Goal: Transaction & Acquisition: Purchase product/service

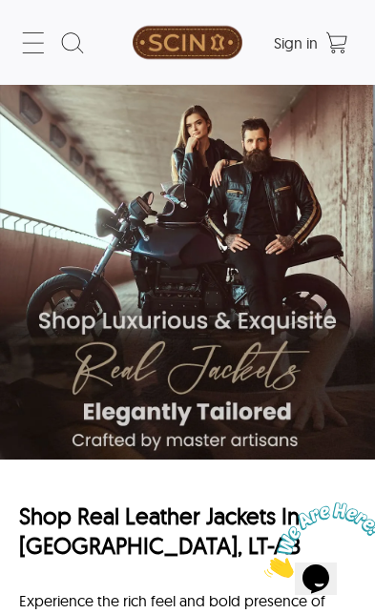
click at [38, 37] on icon at bounding box center [33, 43] width 31 height 31
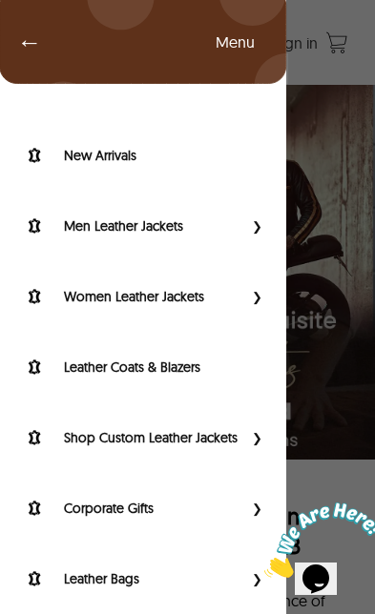
click at [184, 233] on label "Men Leather Jackets" at bounding box center [153, 225] width 178 height 19
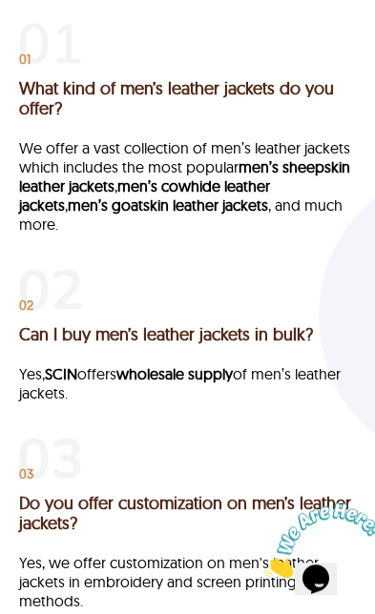
scroll to position [3877, 0]
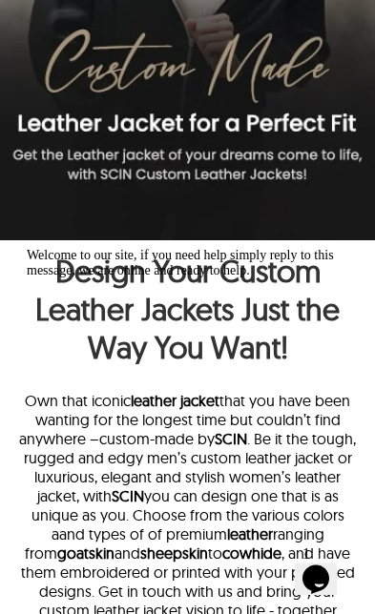
scroll to position [385, 0]
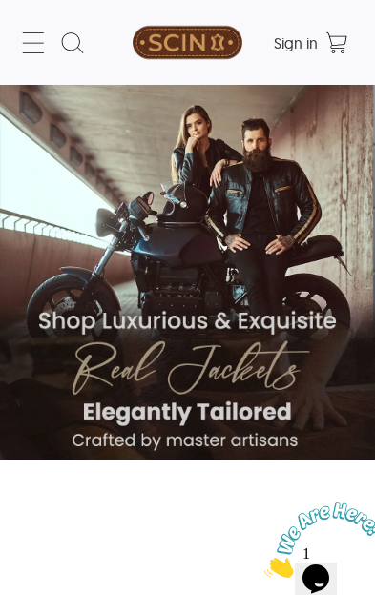
click at [32, 31] on icon at bounding box center [33, 43] width 31 height 31
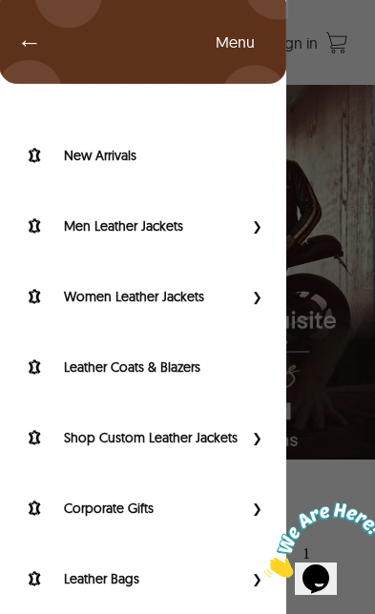
click at [168, 232] on label "Men Leather Jackets" at bounding box center [153, 225] width 178 height 19
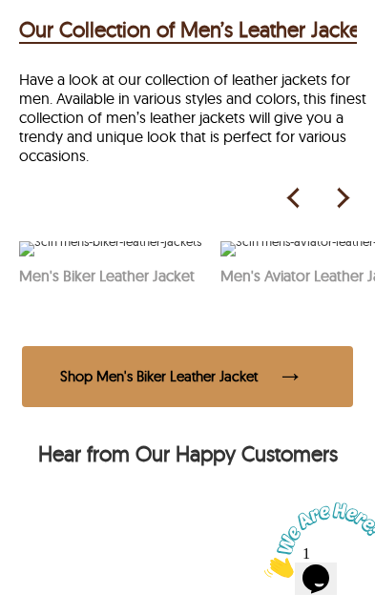
scroll to position [963, 0]
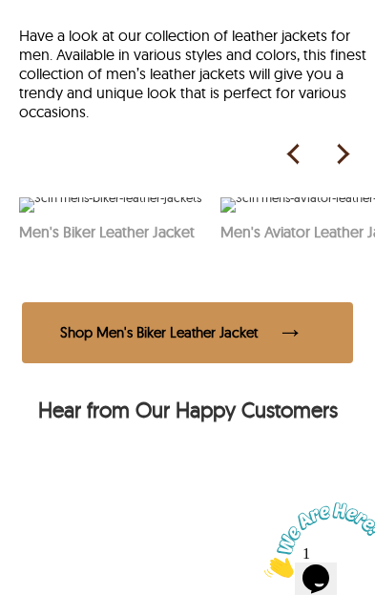
click at [345, 169] on img at bounding box center [341, 154] width 29 height 29
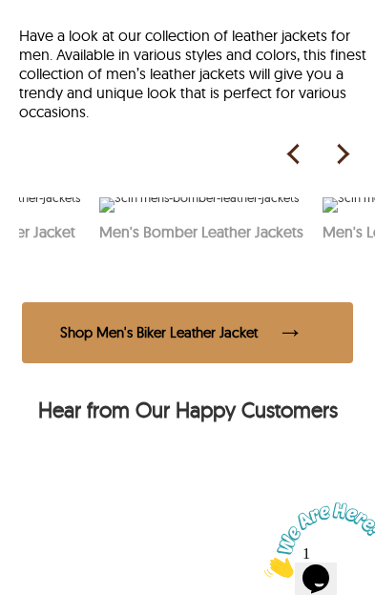
click at [344, 169] on img at bounding box center [341, 154] width 29 height 29
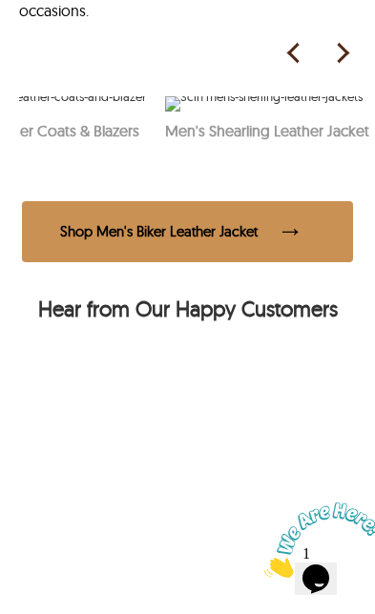
scroll to position [0, 703]
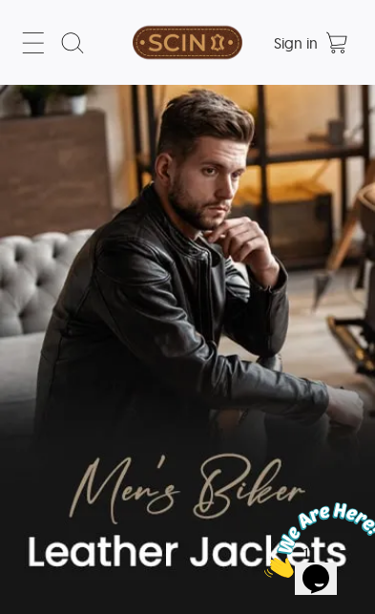
select select "********"
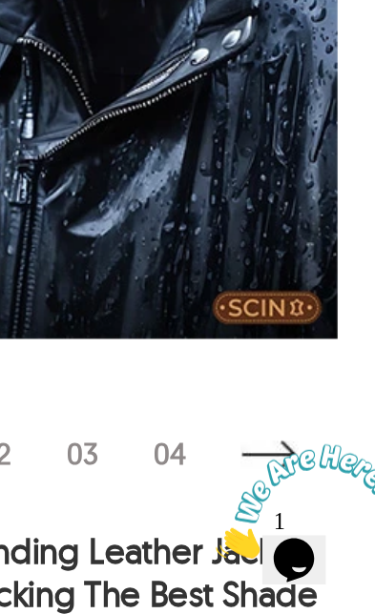
scroll to position [8344, 0]
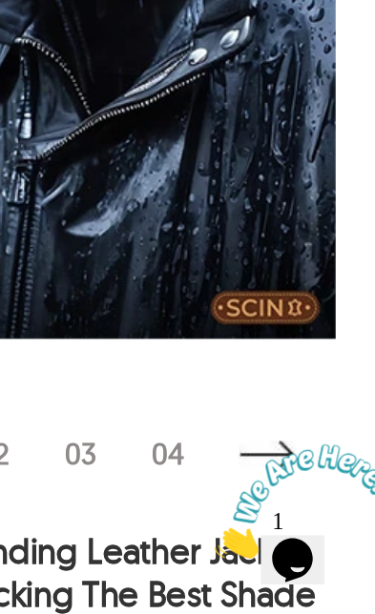
click at [179, 222] on img at bounding box center [187, 232] width 315 height 472
